Goal: Task Accomplishment & Management: Use online tool/utility

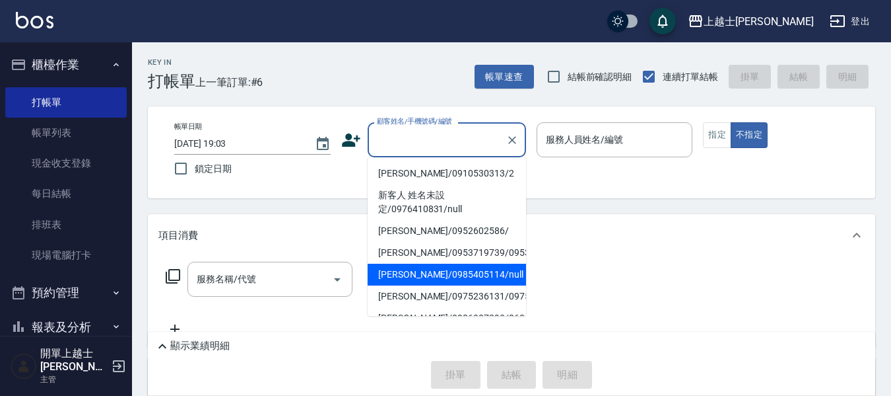
click at [426, 302] on ul "[PERSON_NAME]/0910530313/2 新客人 姓名未設定/0976410831/[PERSON_NAME]/0952602586/ [PERS…" at bounding box center [447, 236] width 158 height 158
click at [423, 283] on li "[PERSON_NAME]/0985405114/null" at bounding box center [447, 274] width 158 height 22
type input "[PERSON_NAME]/0985405114/null"
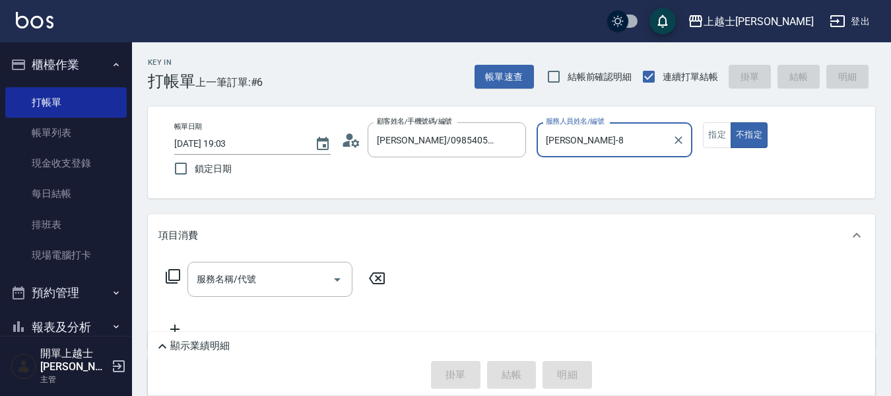
type input "[PERSON_NAME]-8"
click at [190, 275] on div "服務名稱/代號" at bounding box center [270, 278] width 165 height 35
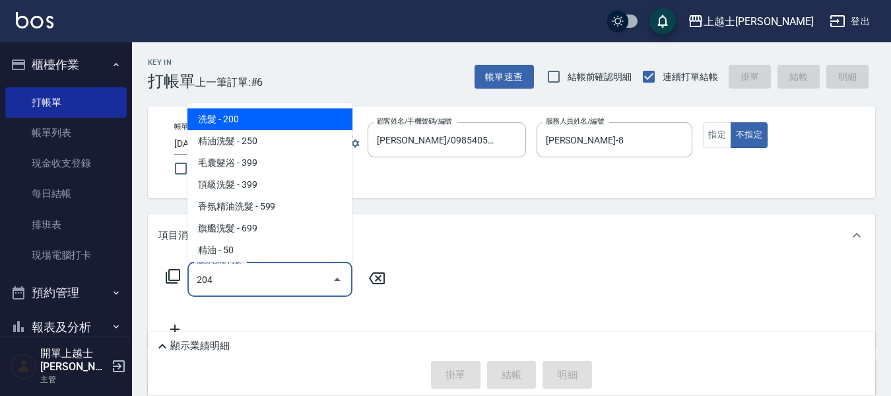
type input "204"
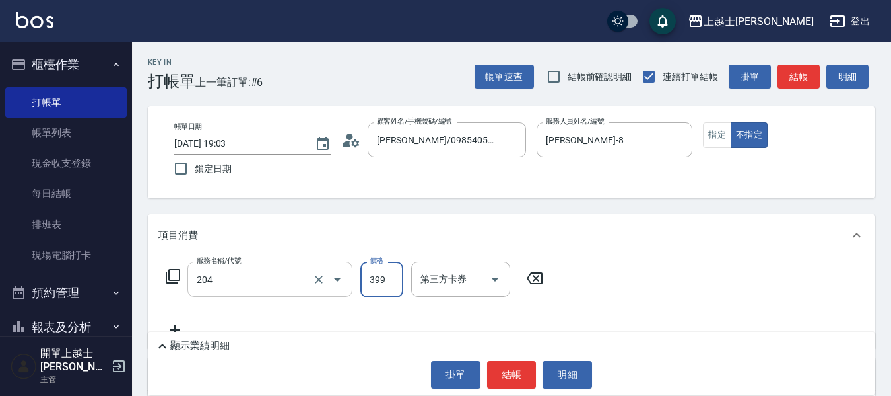
type input "4"
type input "A級洗+剪(204)"
type input "400"
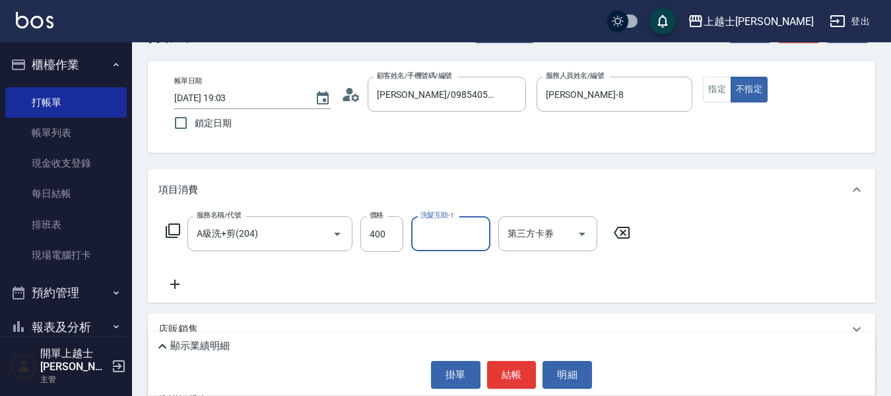
scroll to position [66, 0]
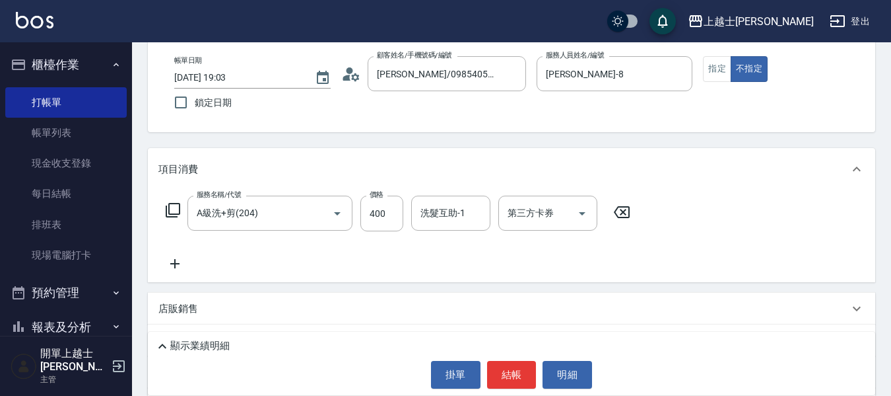
click at [174, 267] on icon at bounding box center [174, 263] width 9 height 9
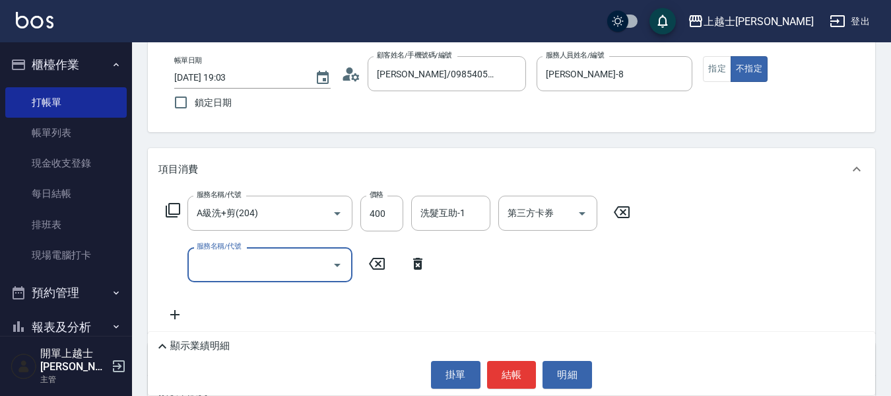
click at [227, 271] on input "服務名稱/代號" at bounding box center [259, 264] width 133 height 23
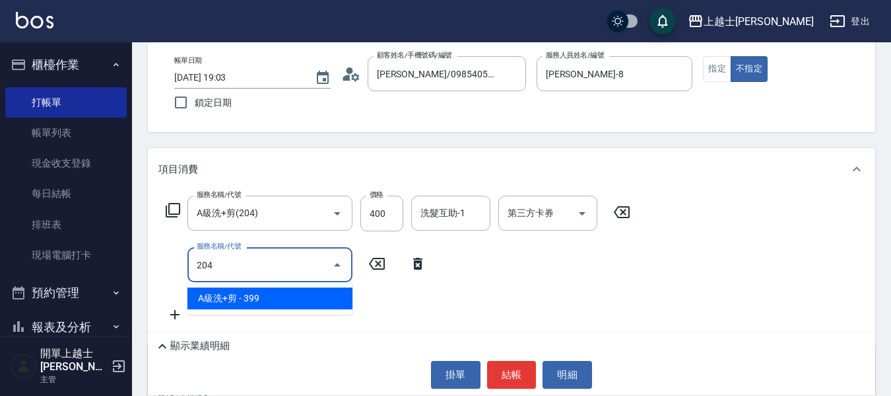
type input "A級洗+剪(204)"
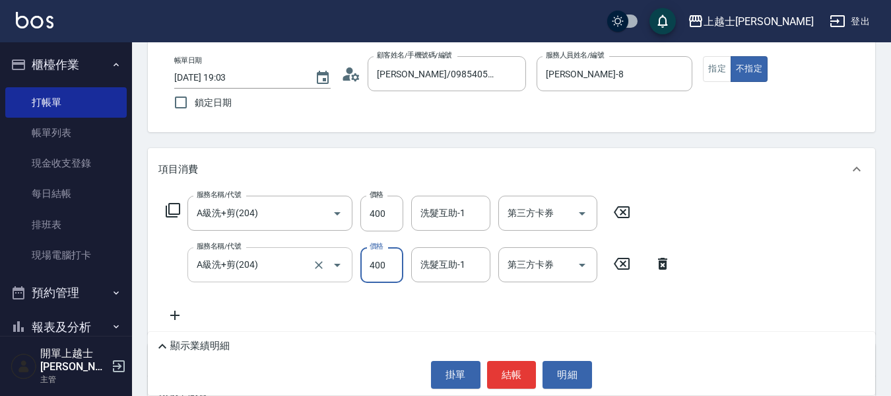
type input "400"
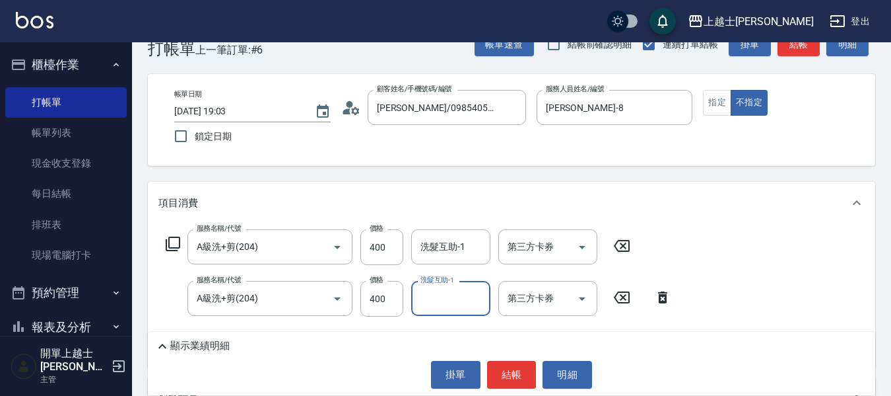
scroll to position [0, 0]
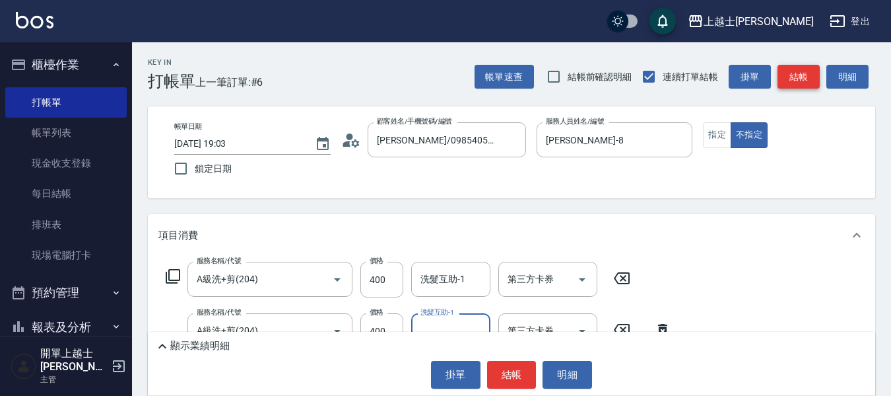
click at [808, 81] on button "結帳" at bounding box center [799, 77] width 42 height 24
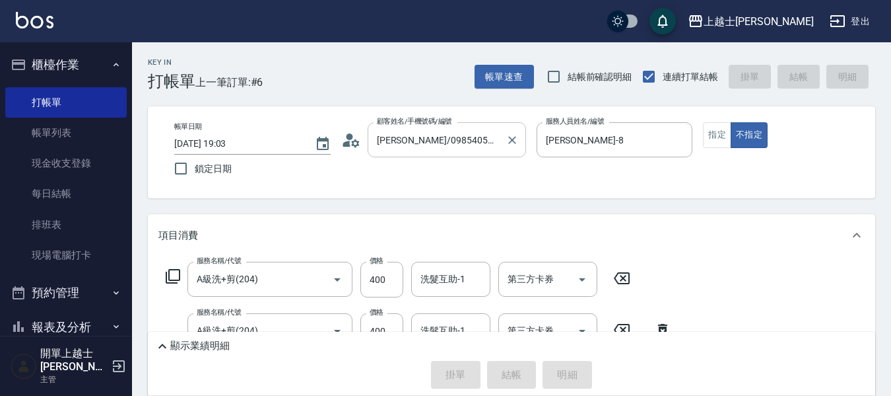
click at [420, 144] on input "[PERSON_NAME]/0985405114/null" at bounding box center [437, 139] width 127 height 23
type input "[DATE] 19:51"
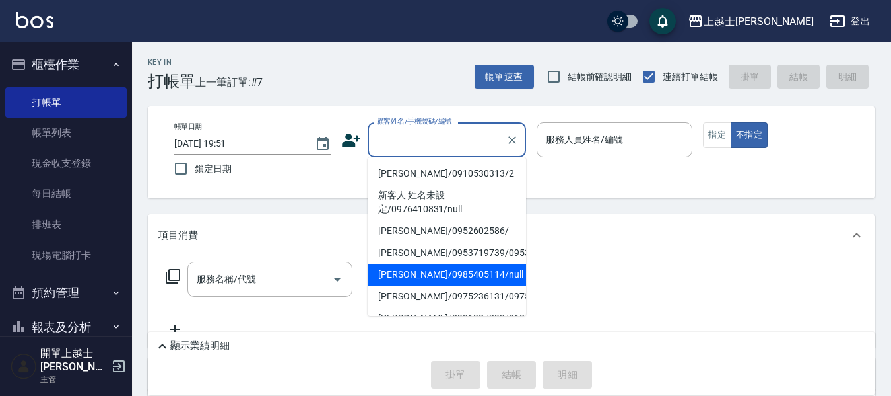
click at [446, 283] on li "[PERSON_NAME]/0985405114/null" at bounding box center [447, 274] width 158 height 22
type input "[PERSON_NAME]/0985405114/null"
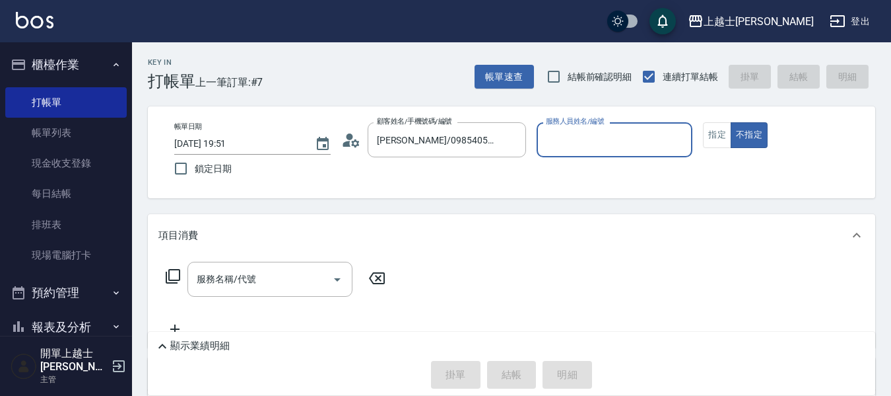
type input "[PERSON_NAME]-8"
click at [251, 269] on input "服務名稱/代號" at bounding box center [259, 278] width 133 height 23
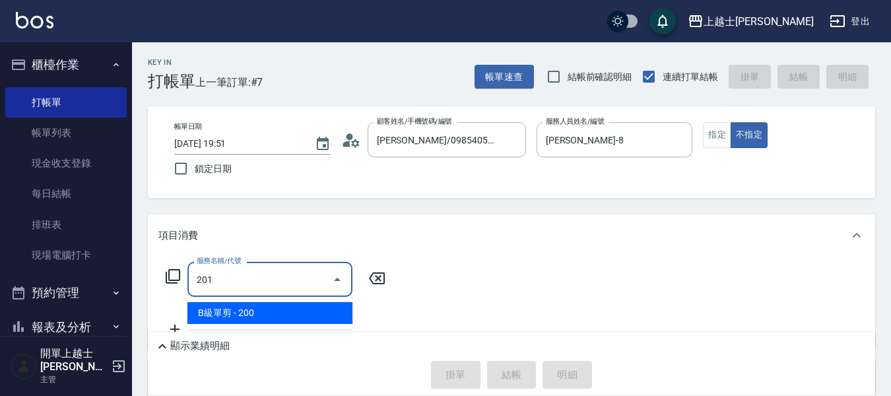
type input "B級單剪(201)"
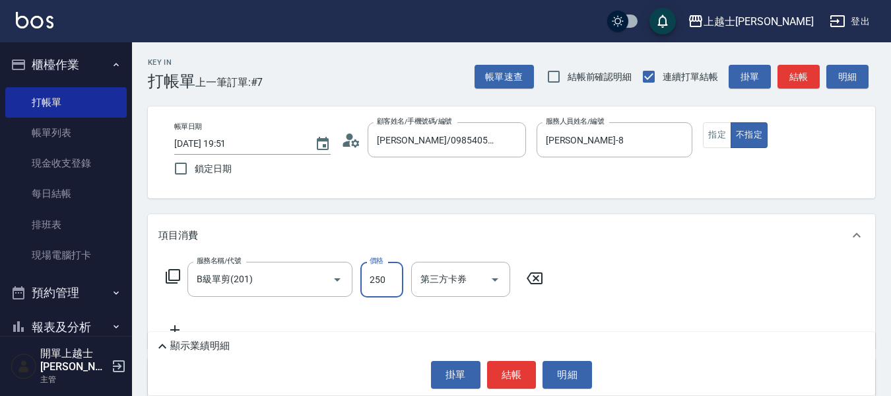
type input "250"
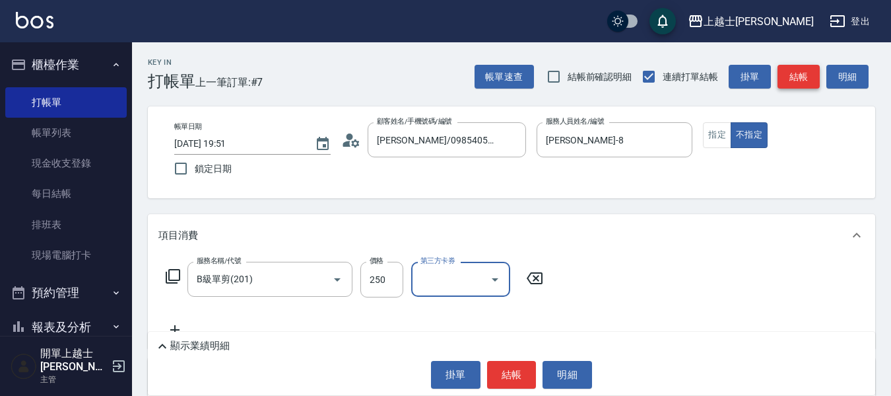
click at [786, 73] on button "結帳" at bounding box center [799, 77] width 42 height 24
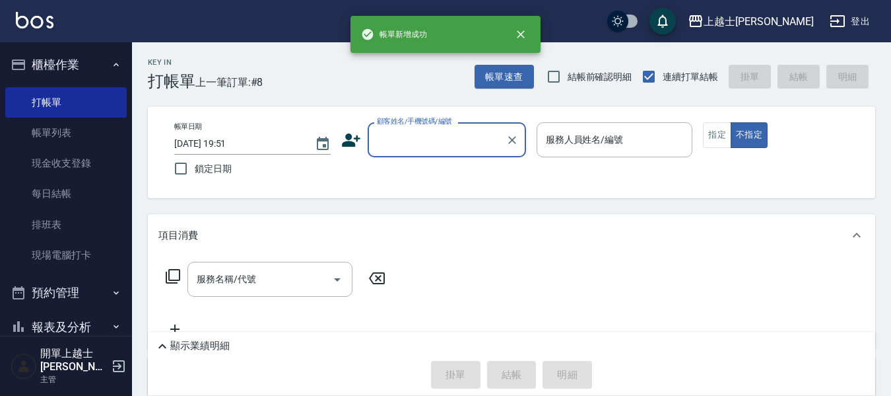
click at [447, 138] on input "顧客姓名/手機號碼/編號" at bounding box center [437, 139] width 127 height 23
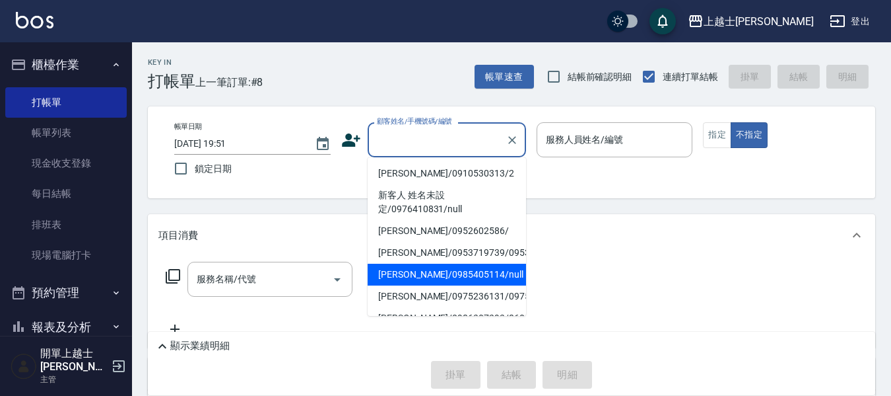
click at [414, 285] on li "[PERSON_NAME]/0985405114/null" at bounding box center [447, 274] width 158 height 22
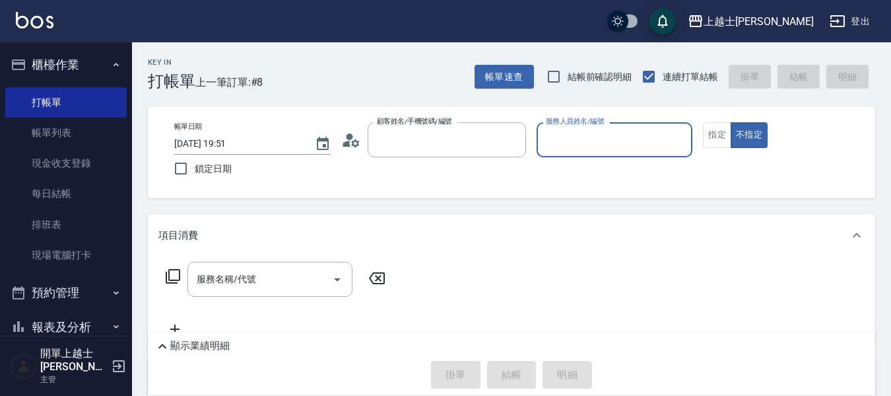
type input "[PERSON_NAME]/0985405114/null"
type input "[PERSON_NAME]-8"
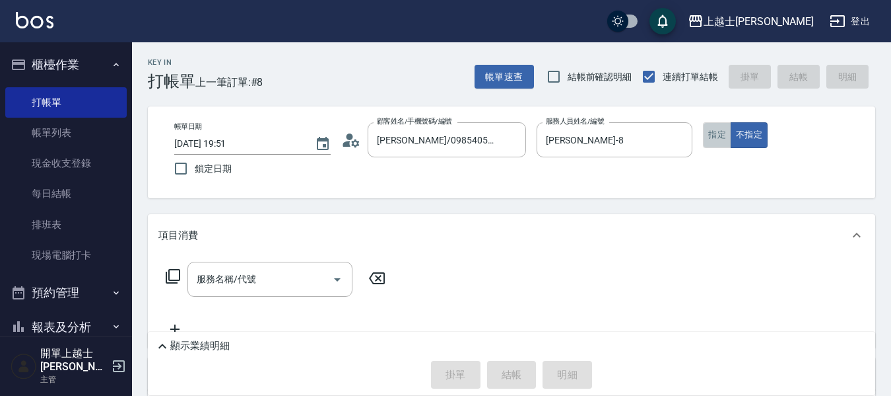
click at [722, 137] on button "指定" at bounding box center [717, 135] width 28 height 26
click at [236, 274] on div "服務名稱/代號 服務名稱/代號" at bounding box center [270, 278] width 165 height 35
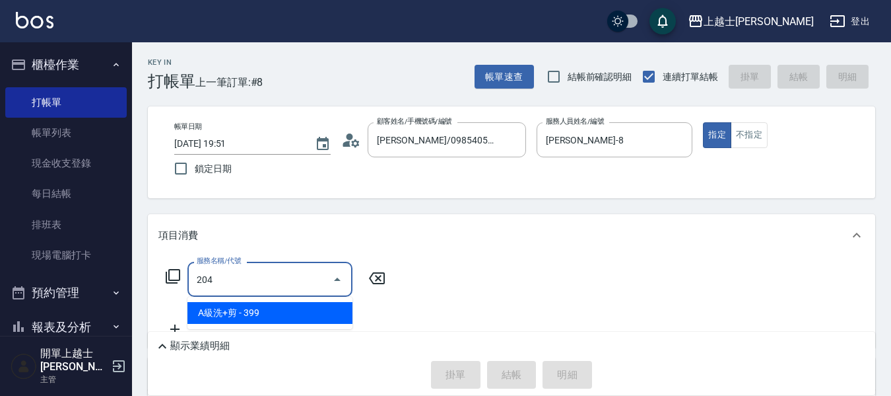
type input "A級洗+剪(204)"
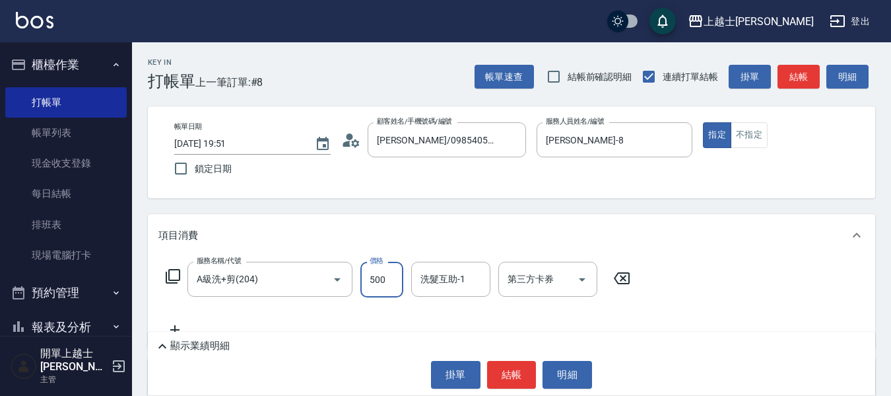
type input "500"
click at [804, 79] on button "結帳" at bounding box center [799, 77] width 42 height 24
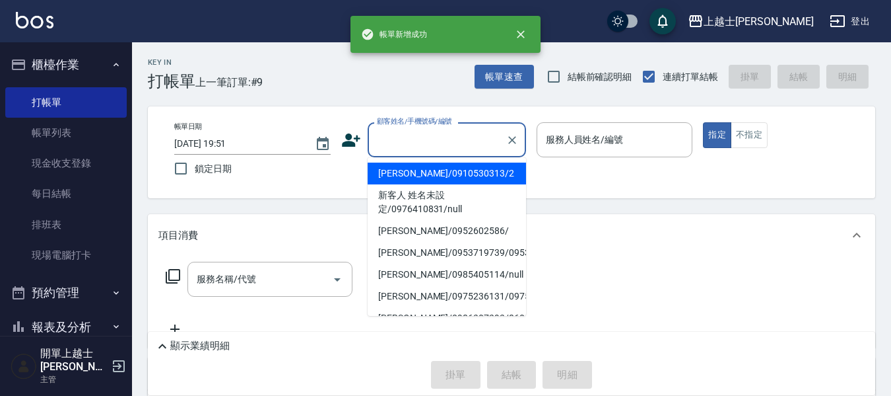
click at [479, 148] on input "顧客姓名/手機號碼/編號" at bounding box center [437, 139] width 127 height 23
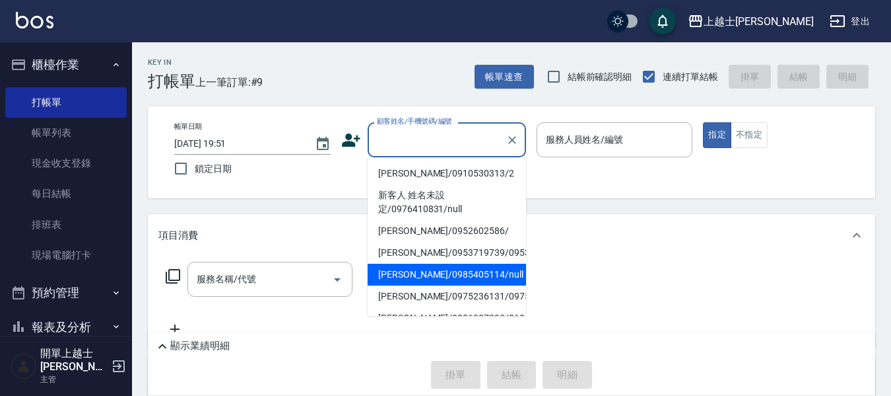
click at [439, 285] on li "[PERSON_NAME]/0985405114/null" at bounding box center [447, 274] width 158 height 22
type input "[PERSON_NAME]/0985405114/null"
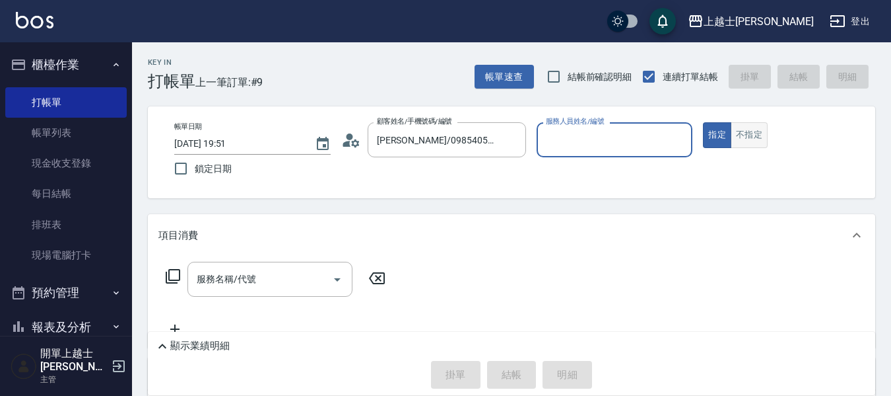
type input "[PERSON_NAME]-8"
click at [748, 138] on button "不指定" at bounding box center [749, 135] width 37 height 26
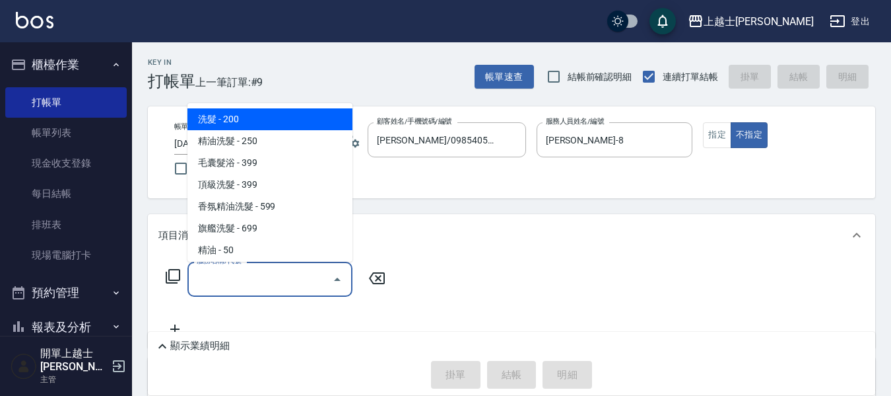
click at [249, 276] on div "服務名稱/代號 服務名稱/代號" at bounding box center [270, 278] width 165 height 35
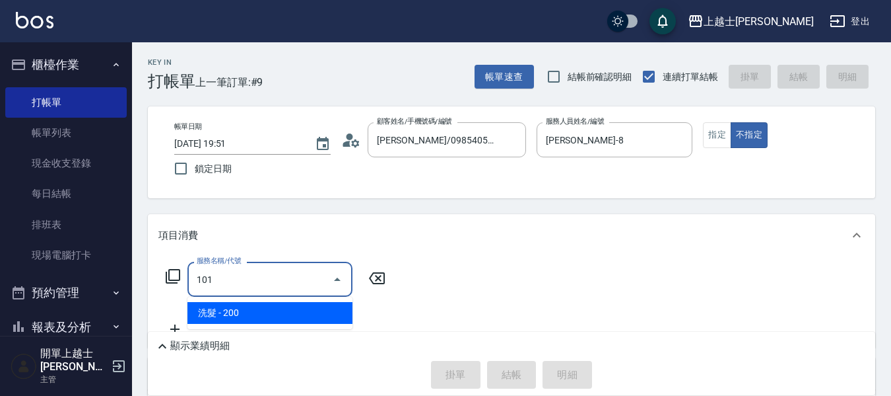
type input "洗髮(101)"
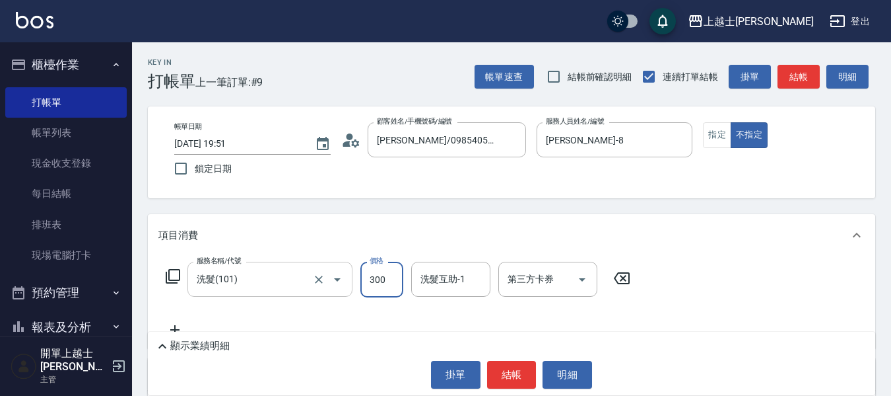
type input "300"
click at [807, 88] on button "結帳" at bounding box center [799, 77] width 42 height 24
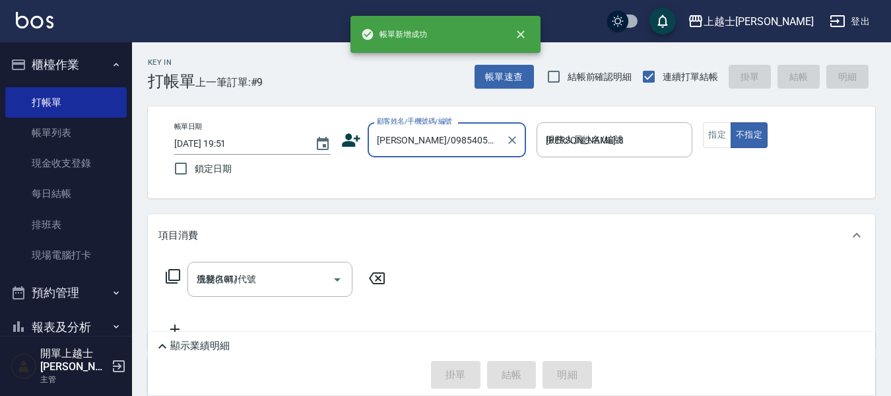
type input "[DATE] 19:52"
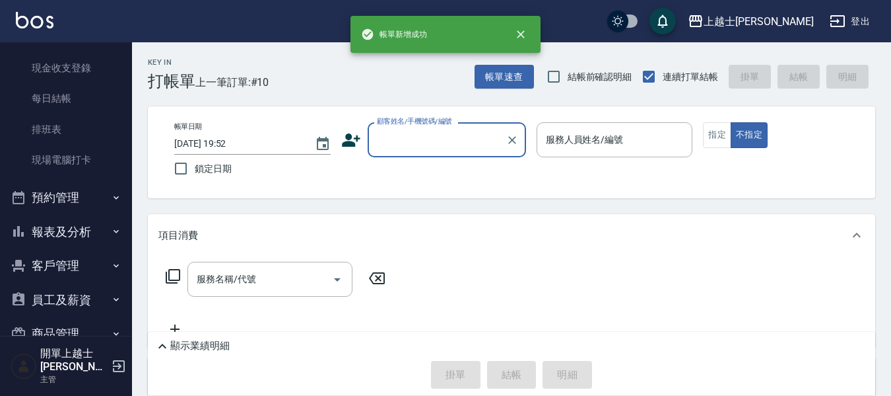
scroll to position [148, 0]
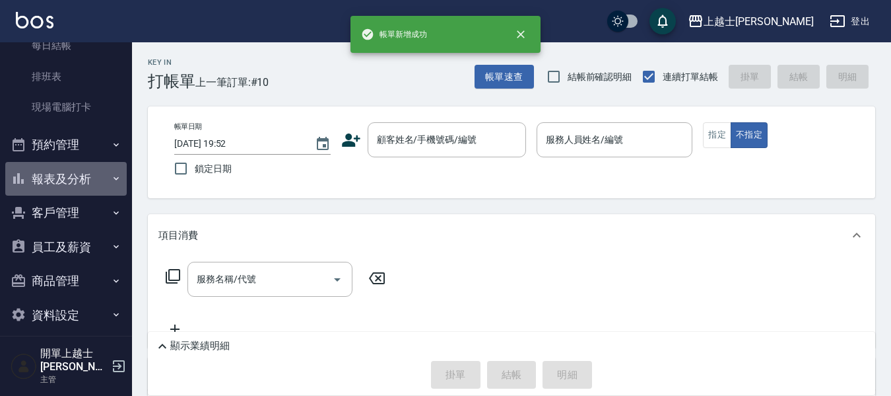
click at [68, 191] on button "報表及分析" at bounding box center [66, 179] width 122 height 34
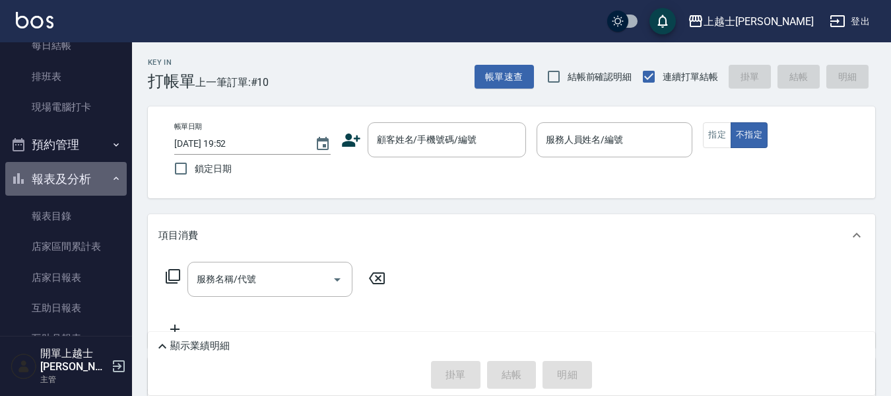
click at [67, 192] on button "報表及分析" at bounding box center [66, 179] width 122 height 34
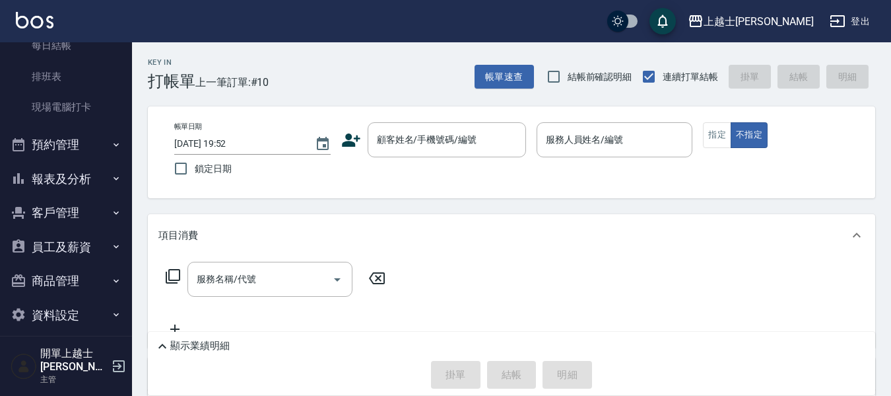
click at [67, 192] on button "報表及分析" at bounding box center [66, 179] width 122 height 34
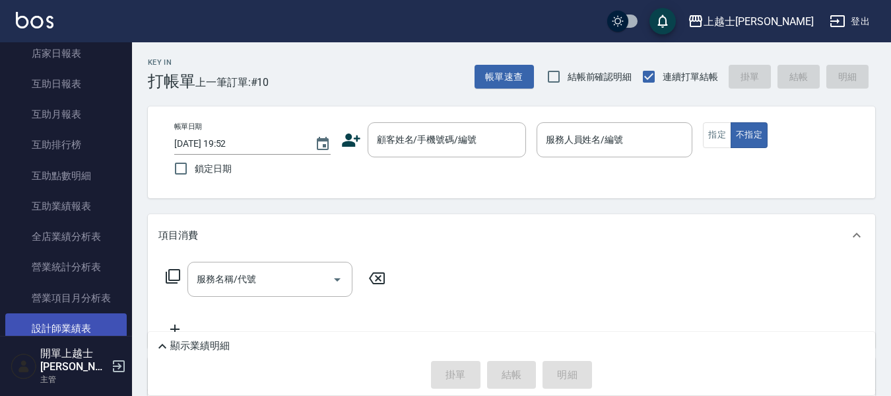
scroll to position [412, 0]
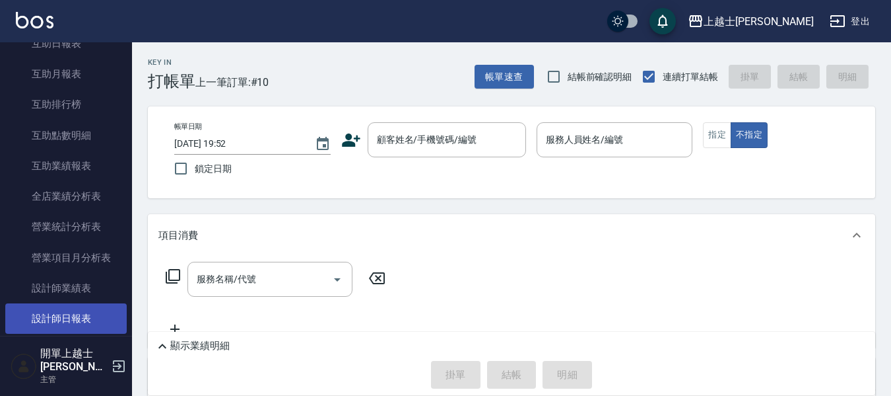
click at [85, 319] on link "設計師日報表" at bounding box center [66, 318] width 122 height 30
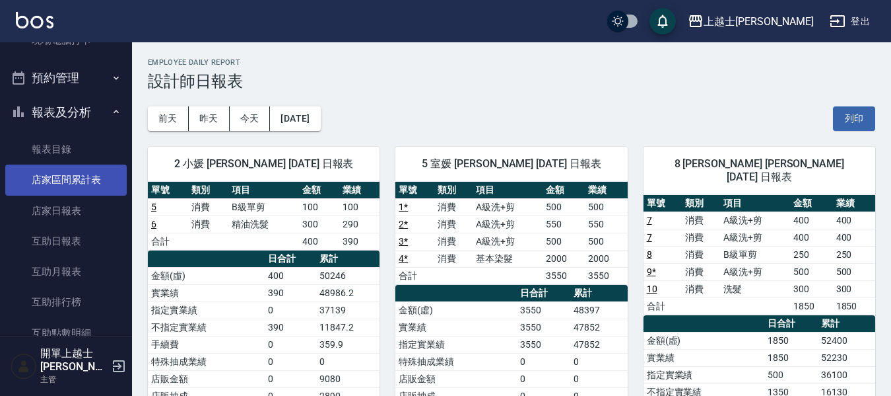
scroll to position [214, 0]
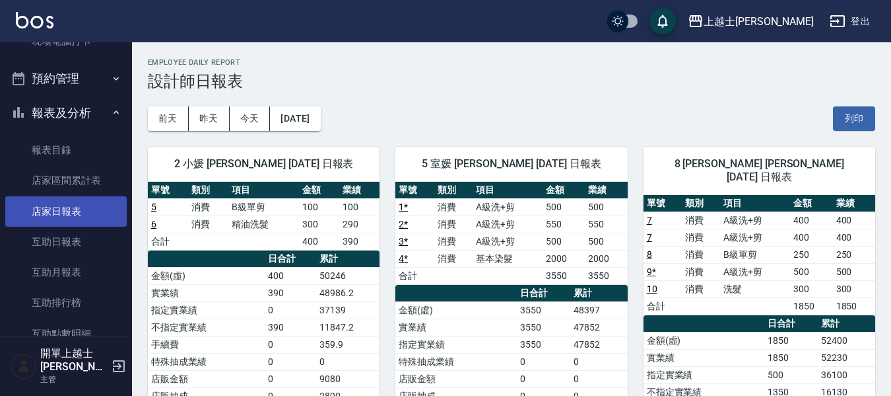
click at [71, 207] on link "店家日報表" at bounding box center [66, 211] width 122 height 30
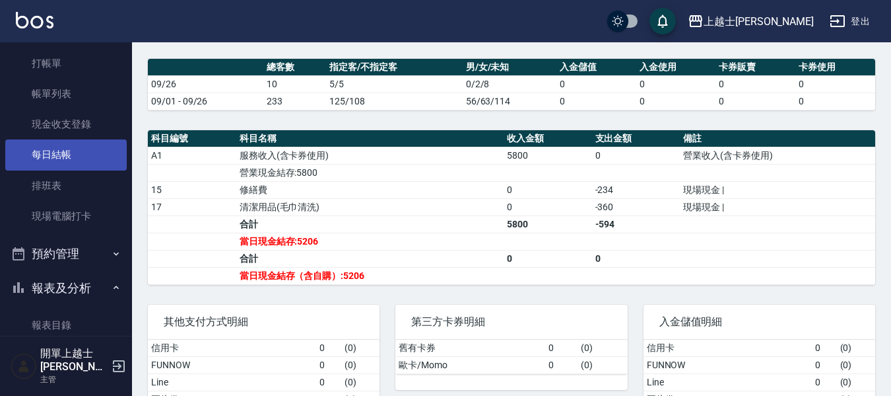
scroll to position [16, 0]
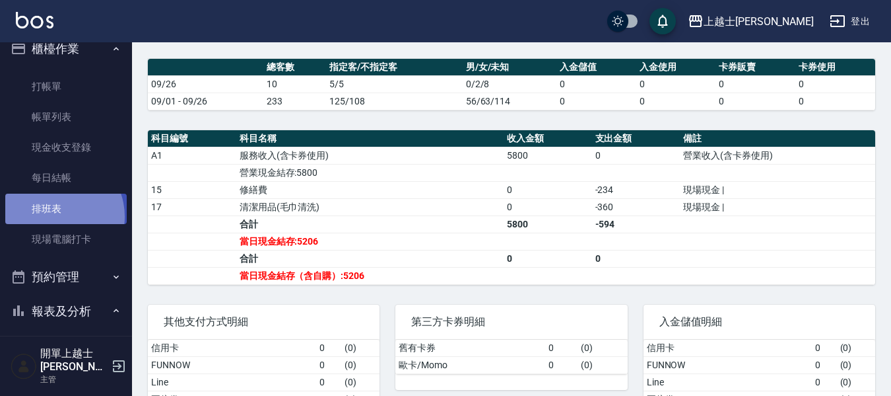
click at [56, 216] on link "排班表" at bounding box center [66, 208] width 122 height 30
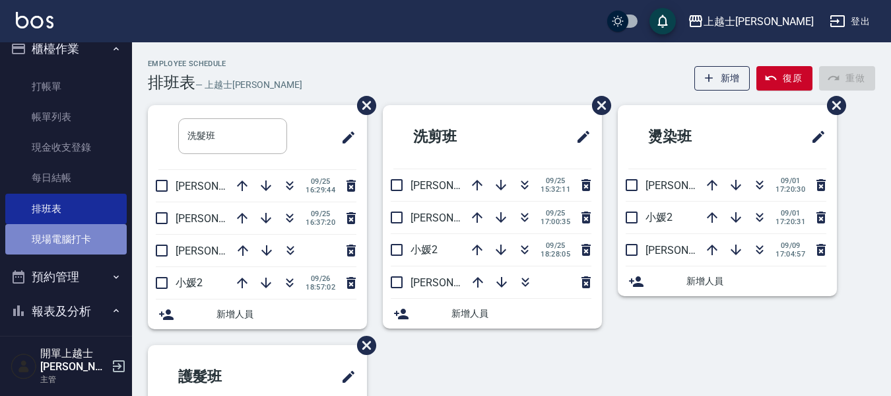
click at [85, 234] on link "現場電腦打卡" at bounding box center [66, 239] width 122 height 30
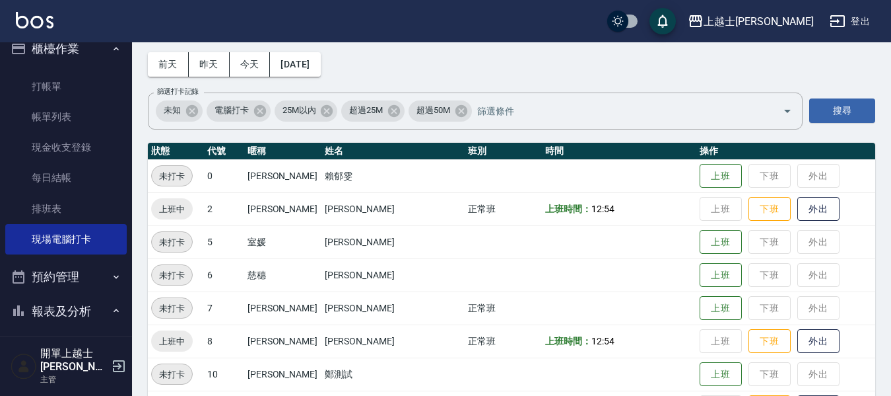
scroll to position [66, 0]
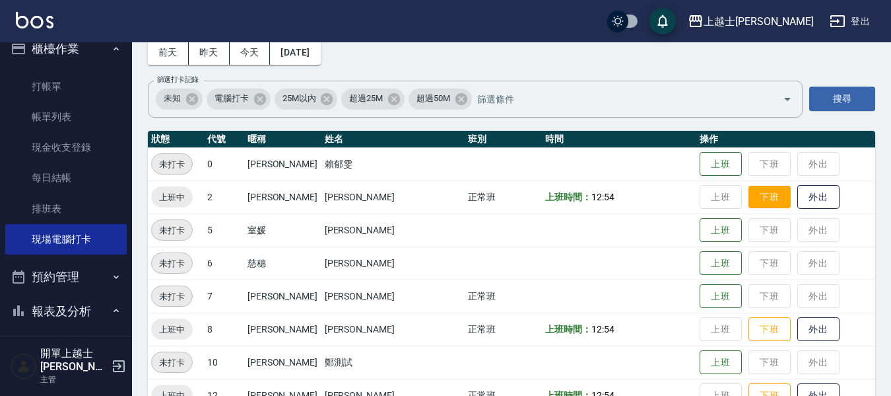
click at [754, 195] on button "下班" at bounding box center [770, 197] width 42 height 23
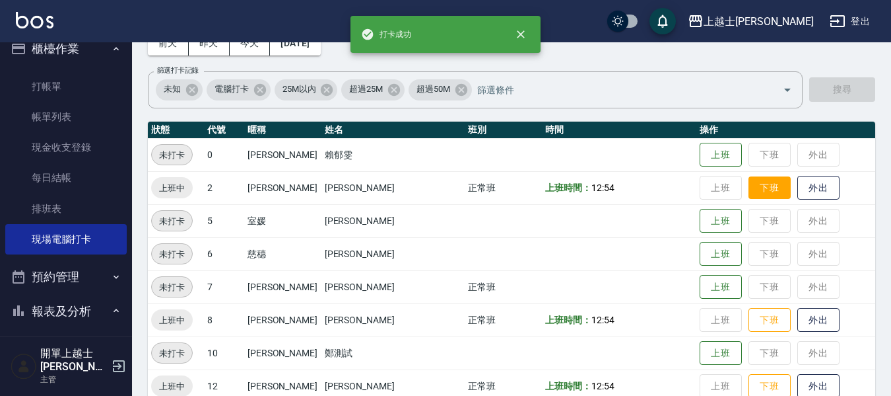
scroll to position [132, 0]
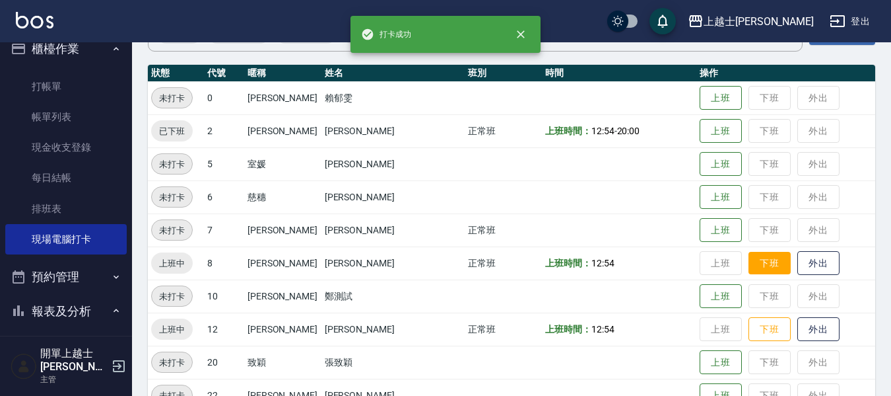
click at [749, 265] on button "下班" at bounding box center [770, 263] width 42 height 23
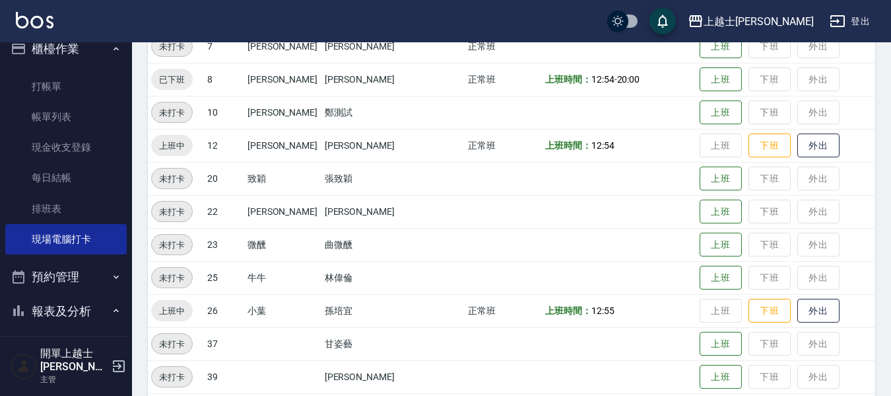
scroll to position [330, 0]
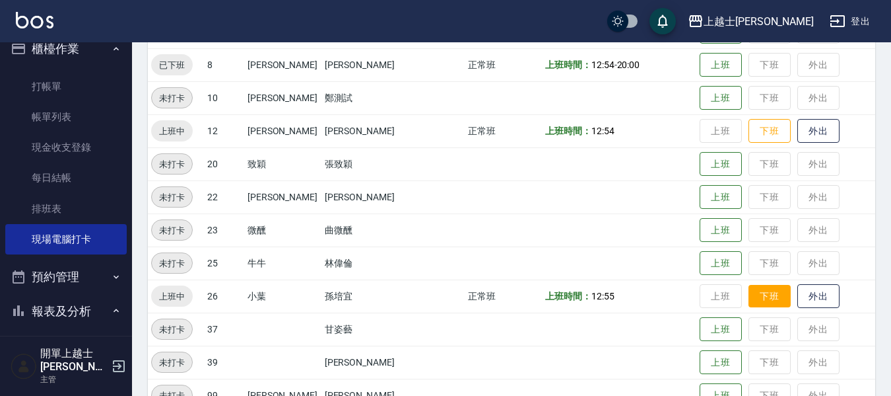
click at [749, 304] on button "下班" at bounding box center [770, 296] width 42 height 23
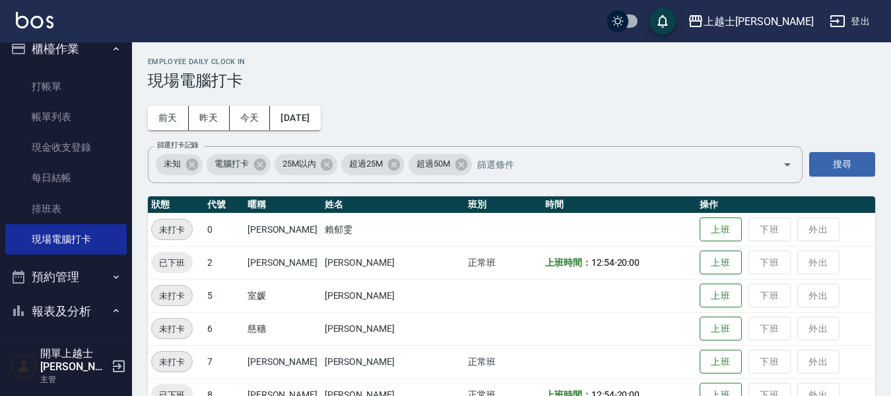
scroll to position [0, 0]
